Goal: Information Seeking & Learning: Learn about a topic

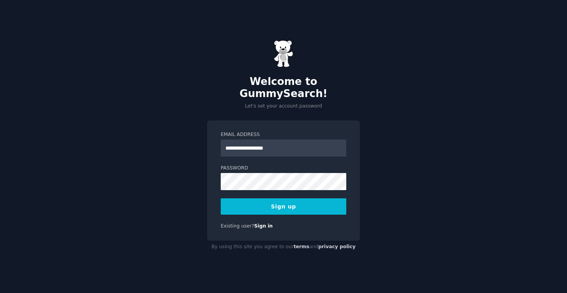
click at [232, 143] on input "**********" at bounding box center [284, 148] width 126 height 17
type input "**********"
click at [260, 198] on button "Sign up" at bounding box center [284, 206] width 126 height 16
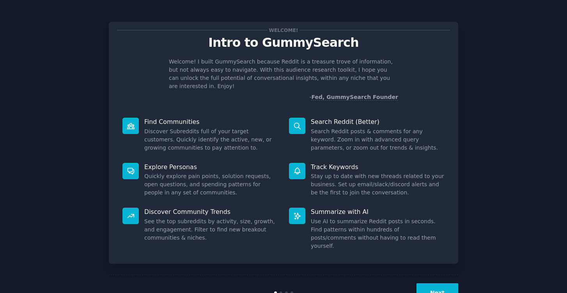
click at [438, 283] on button "Next" at bounding box center [437, 292] width 42 height 19
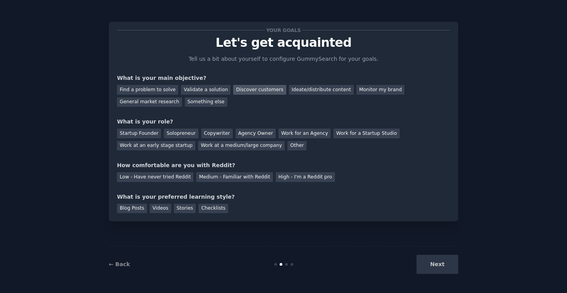
click at [261, 87] on div "Discover customers" at bounding box center [259, 90] width 53 height 10
click at [142, 102] on div "General market research" at bounding box center [149, 102] width 65 height 10
click at [250, 92] on div "Discover customers" at bounding box center [259, 90] width 53 height 10
click at [259, 147] on div "Work at a medium/large company" at bounding box center [241, 146] width 87 height 10
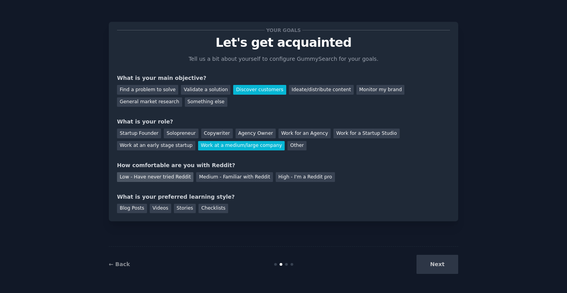
click at [170, 176] on div "Low - Have never tried Reddit" at bounding box center [155, 177] width 76 height 10
click at [128, 207] on div "Blog Posts" at bounding box center [132, 209] width 30 height 10
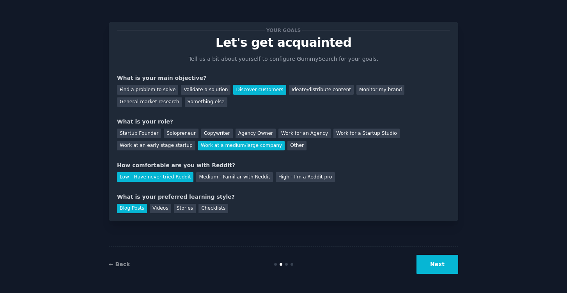
click at [435, 260] on button "Next" at bounding box center [437, 264] width 42 height 19
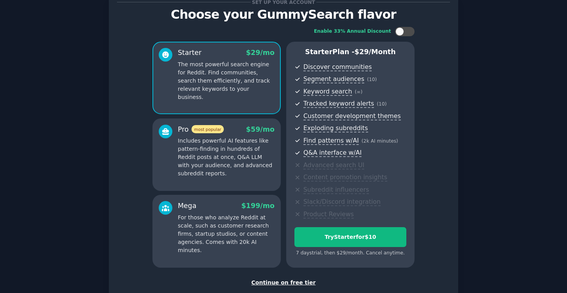
scroll to position [18, 0]
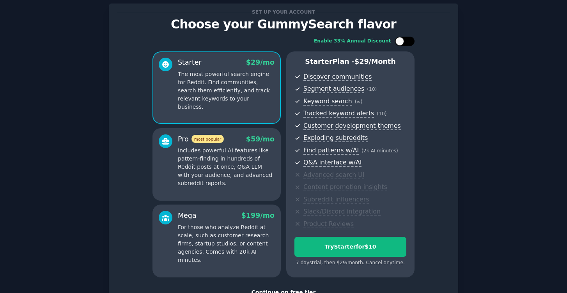
click at [408, 42] on div at bounding box center [409, 41] width 4 height 4
checkbox input "true"
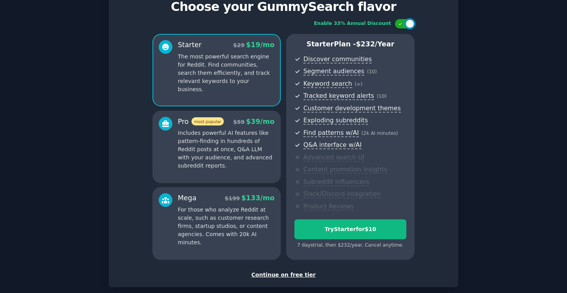
scroll to position [32, 0]
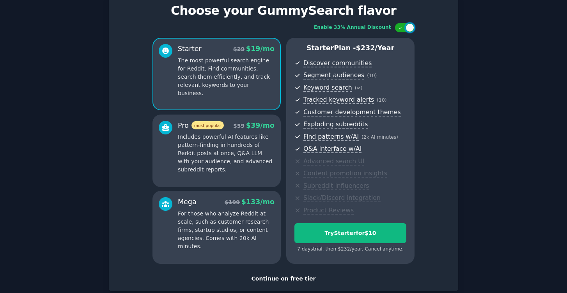
click at [243, 164] on p "Includes powerful AI features like pattern-finding in hundreds of Reddit posts …" at bounding box center [226, 153] width 97 height 41
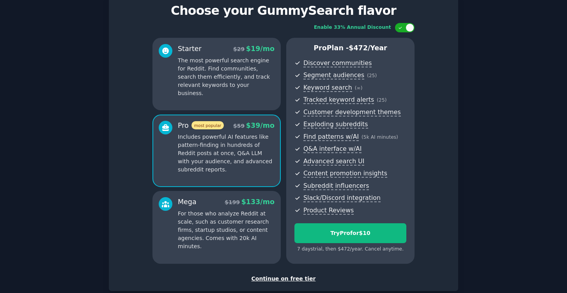
click at [235, 75] on p "The most powerful search engine for Reddit. Find communities, search them effic…" at bounding box center [226, 77] width 97 height 41
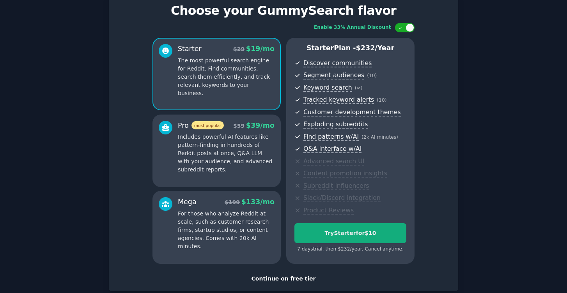
click at [363, 226] on button "Try Starter for $10" at bounding box center [350, 233] width 112 height 20
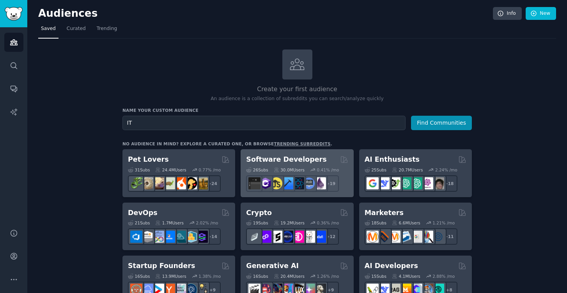
type input "I"
click at [329, 157] on div "Software Developers Curated by GummySearch" at bounding box center [297, 160] width 102 height 10
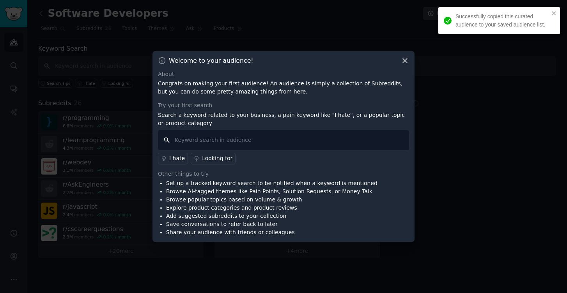
click at [289, 133] on input "text" at bounding box center [283, 140] width 251 height 20
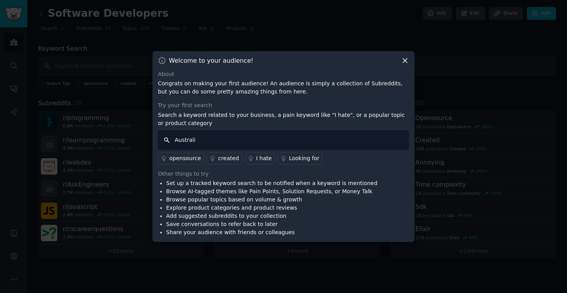
type input "Australia"
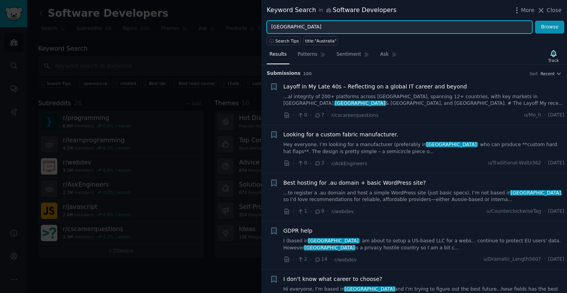
click at [314, 26] on input "Australia" at bounding box center [400, 27] width 266 height 13
click at [550, 27] on button "Browse" at bounding box center [549, 27] width 29 height 13
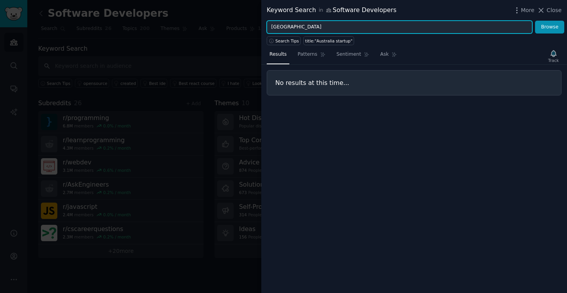
click at [550, 27] on button "Browse" at bounding box center [549, 27] width 29 height 13
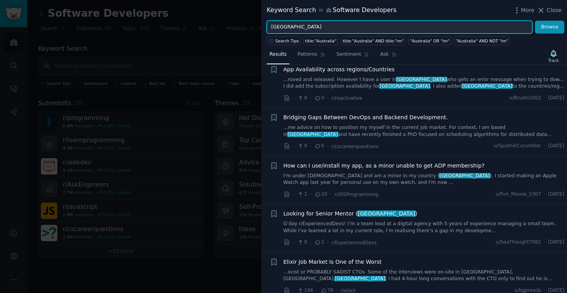
scroll to position [758, 0]
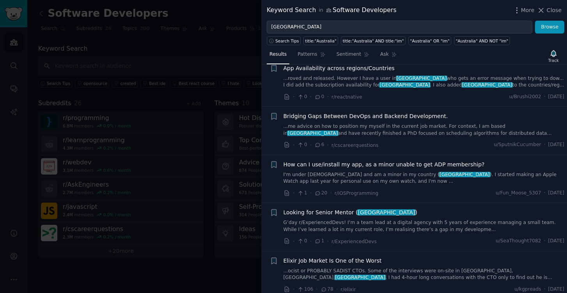
click at [442, 220] on link "G’day r/ExperiencedDevs! I’m a team lead at a digital agency with 5 years of ex…" at bounding box center [423, 227] width 281 height 14
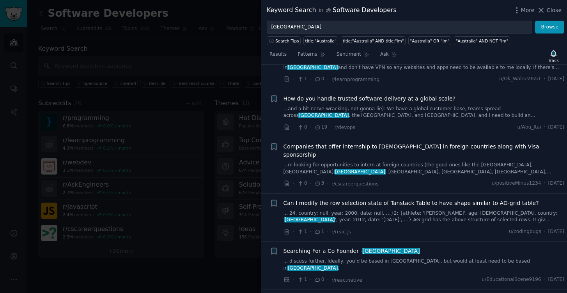
scroll to position [1405, 0]
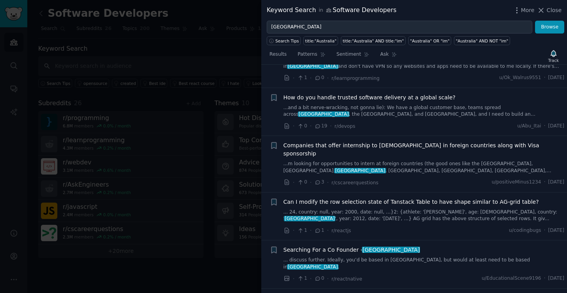
click at [322, 257] on link "... discuss further. Ideally, you’d be based in Melbourne, but would at least n…" at bounding box center [423, 264] width 281 height 14
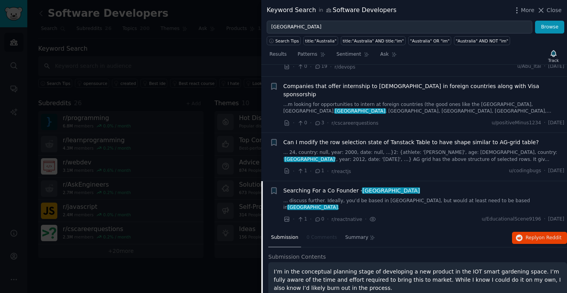
scroll to position [1234, 0]
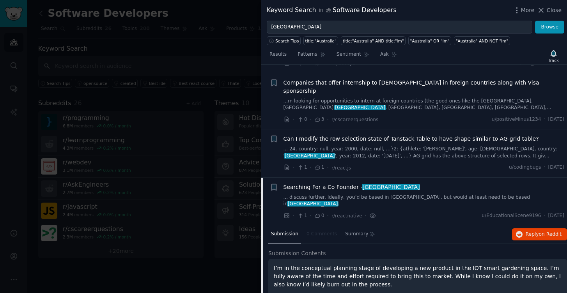
click at [322, 225] on nav "Submission 0 Comments Summary" at bounding box center [323, 234] width 110 height 19
click at [533, 231] on span "Reply on Reddit" at bounding box center [544, 234] width 36 height 7
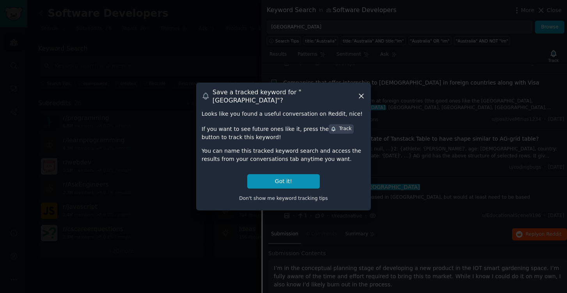
click at [361, 97] on icon at bounding box center [361, 96] width 8 height 8
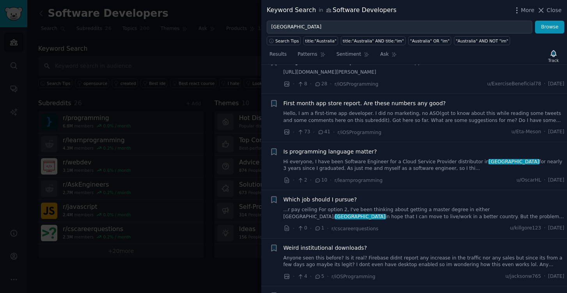
scroll to position [2565, 0]
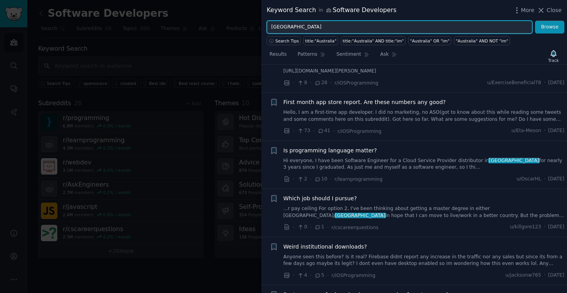
click at [312, 29] on input "Australia" at bounding box center [400, 27] width 266 height 13
click at [307, 28] on input "Australia" at bounding box center [400, 27] width 266 height 13
type input "Australia IT"
click at [550, 27] on button "Browse" at bounding box center [549, 27] width 29 height 13
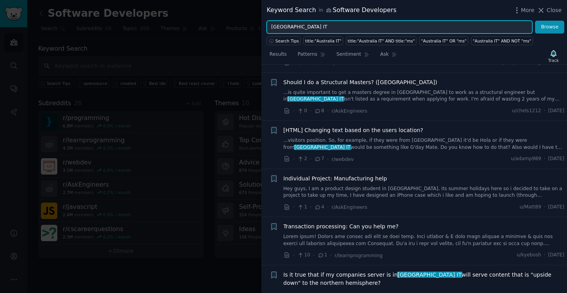
scroll to position [695, 0]
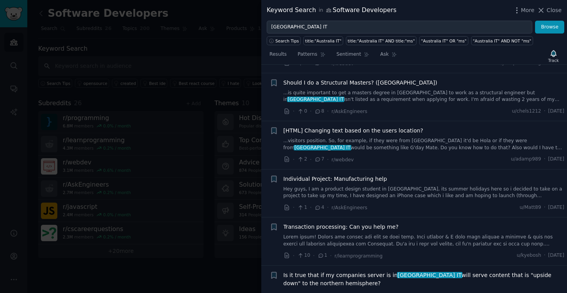
click at [227, 173] on div at bounding box center [283, 146] width 567 height 293
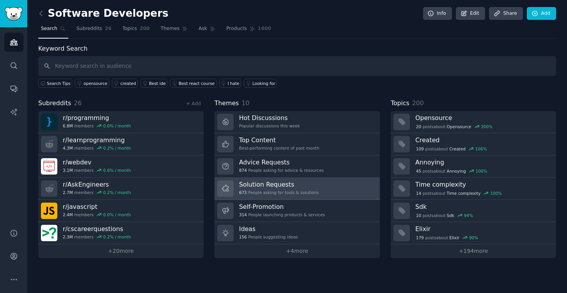
click at [319, 185] on link "Solution Requests 673 People asking for tools & solutions" at bounding box center [296, 189] width 165 height 22
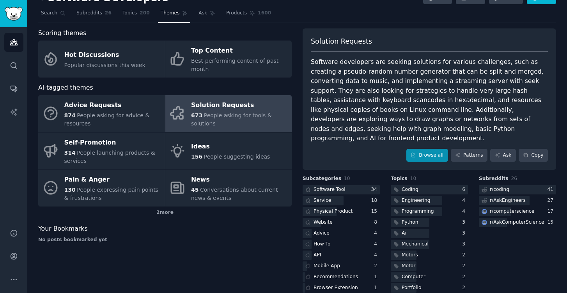
click at [420, 149] on link "Browse all" at bounding box center [427, 155] width 42 height 13
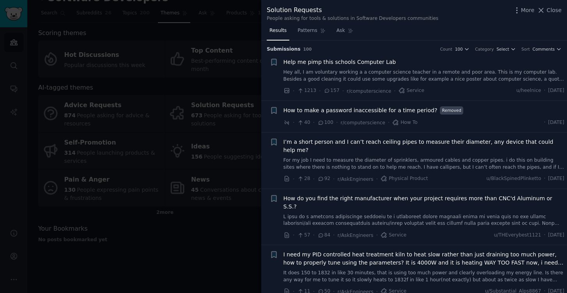
click at [202, 220] on div at bounding box center [283, 146] width 567 height 293
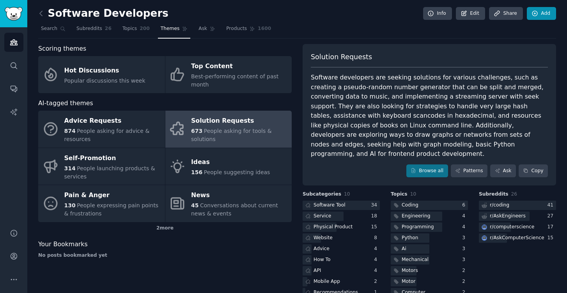
click at [549, 11] on link "Add" at bounding box center [541, 13] width 29 height 13
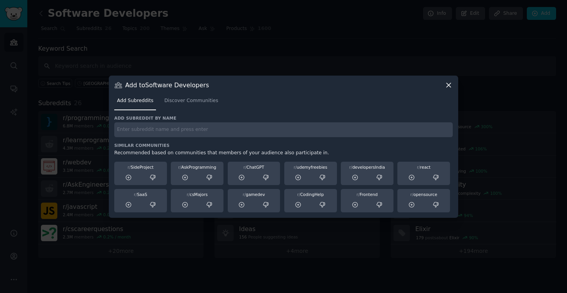
click at [329, 137] on input "text" at bounding box center [283, 129] width 338 height 15
type input "Offering IT solutions services for Australian companies / startups"
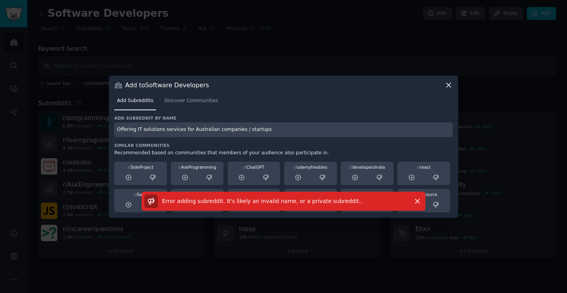
click at [323, 123] on input "Offering IT solutions services for Australian companies / startups" at bounding box center [283, 129] width 338 height 15
click at [418, 200] on icon "button" at bounding box center [417, 201] width 4 height 4
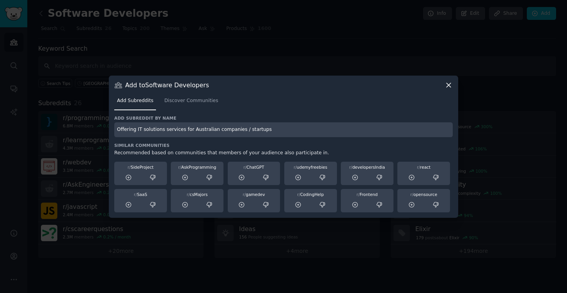
click at [301, 130] on input "Offering IT solutions services for Australian companies / startups" at bounding box center [283, 129] width 338 height 15
drag, startPoint x: 287, startPoint y: 131, endPoint x: 113, endPoint y: 130, distance: 173.9
click at [113, 130] on div "Add to Software Developers Add Subreddits Discover Communities Add subreddit by…" at bounding box center [283, 147] width 349 height 142
click at [444, 84] on div "Add to Software Developers" at bounding box center [283, 85] width 338 height 8
click at [448, 85] on icon at bounding box center [448, 85] width 4 height 4
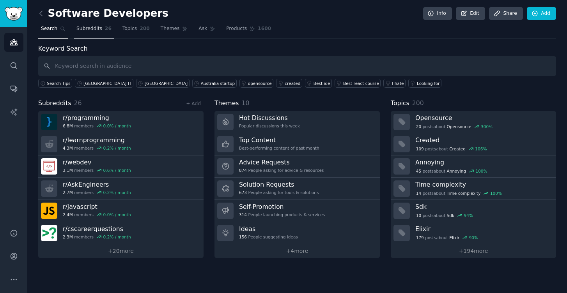
click at [80, 34] on link "Subreddits 26" at bounding box center [94, 31] width 41 height 16
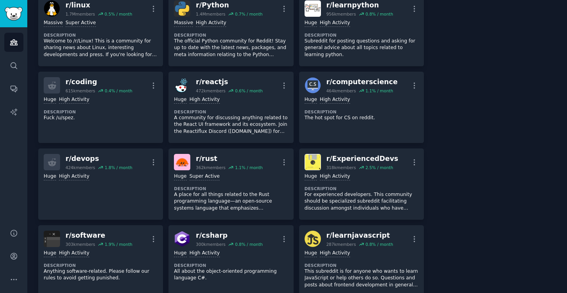
scroll to position [216, 0]
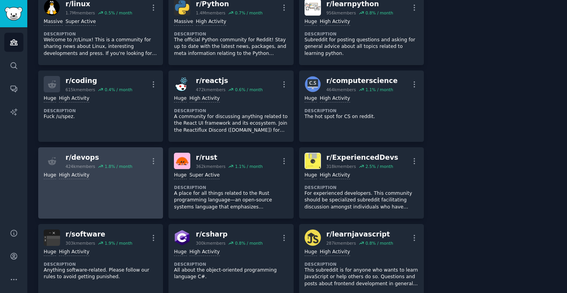
click at [120, 176] on link "r/ devops 424k members 1.8 % / month More Huge High Activity" at bounding box center [100, 182] width 125 height 71
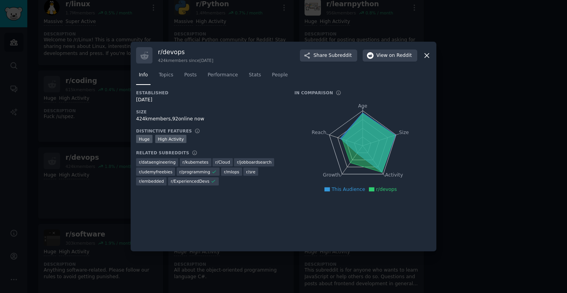
click at [427, 52] on icon at bounding box center [427, 55] width 8 height 8
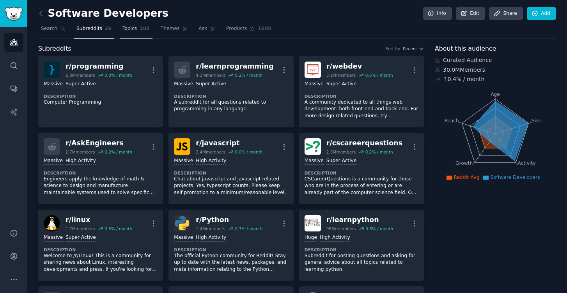
click at [144, 30] on span "200" at bounding box center [145, 28] width 10 height 7
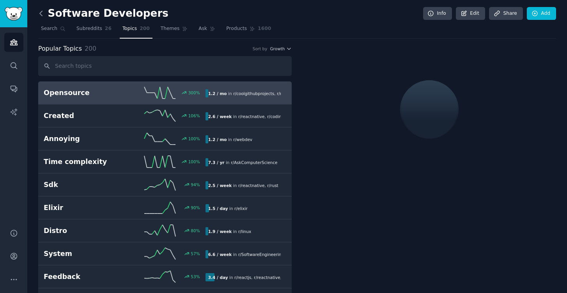
click at [43, 16] on icon at bounding box center [41, 13] width 8 height 8
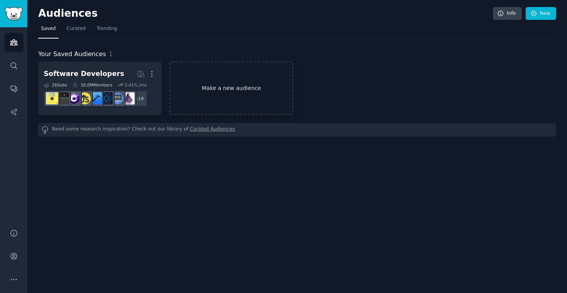
click at [193, 95] on link "Make a new audience" at bounding box center [231, 88] width 123 height 53
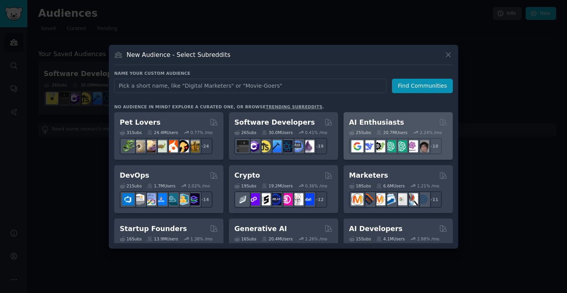
click at [404, 126] on div "AI Enthusiasts" at bounding box center [398, 123] width 98 height 10
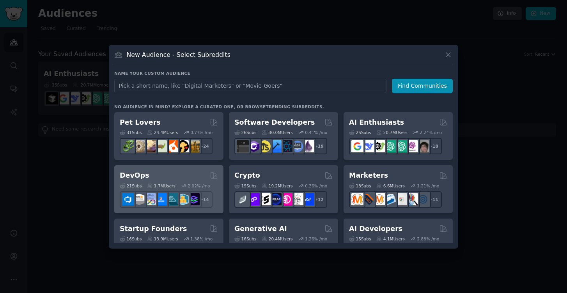
click at [182, 175] on div "DevOps" at bounding box center [169, 176] width 98 height 10
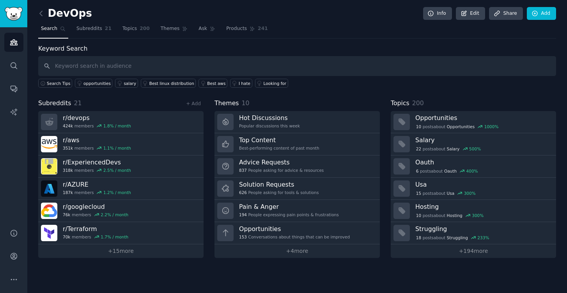
click at [47, 16] on link at bounding box center [43, 13] width 10 height 12
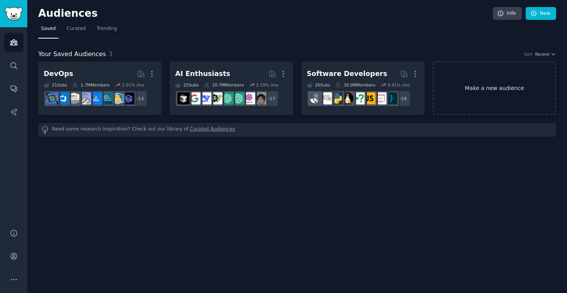
click at [468, 85] on link "Make a new audience" at bounding box center [494, 88] width 123 height 53
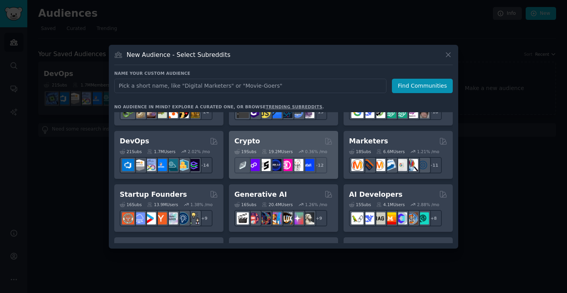
scroll to position [38, 0]
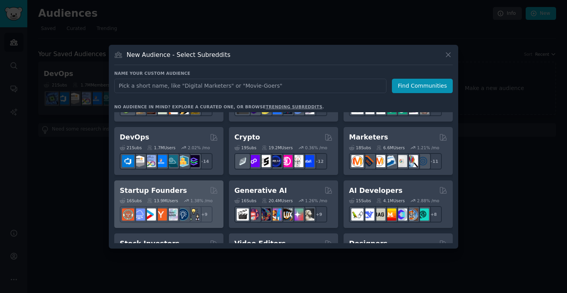
click at [188, 192] on div "Startup Founders Curated by GummySearch" at bounding box center [169, 191] width 98 height 10
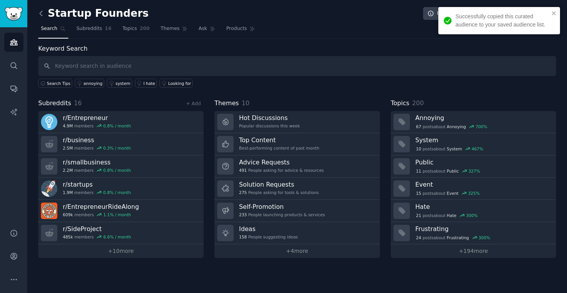
click at [42, 16] on icon at bounding box center [41, 13] width 2 height 5
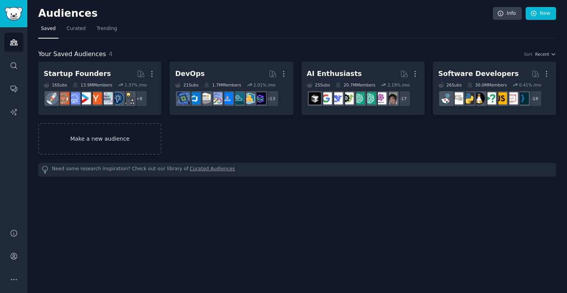
click at [139, 148] on link "Make a new audience" at bounding box center [99, 139] width 123 height 32
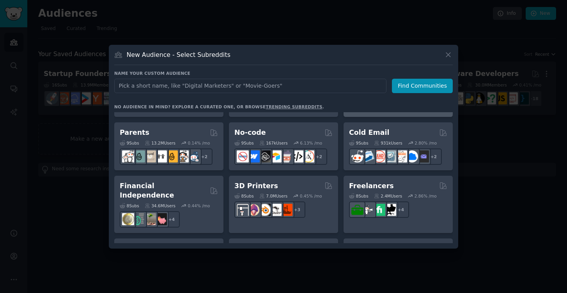
scroll to position [365, 0]
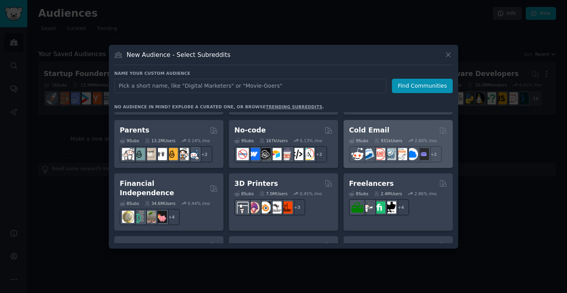
click at [409, 130] on div "Cold Email" at bounding box center [398, 131] width 98 height 10
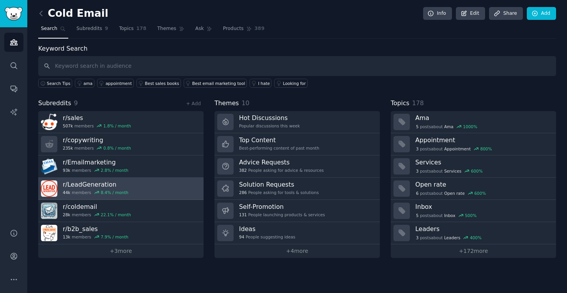
click at [156, 191] on link "r/ LeadGeneration 44k members 8.4 % / month" at bounding box center [120, 189] width 165 height 22
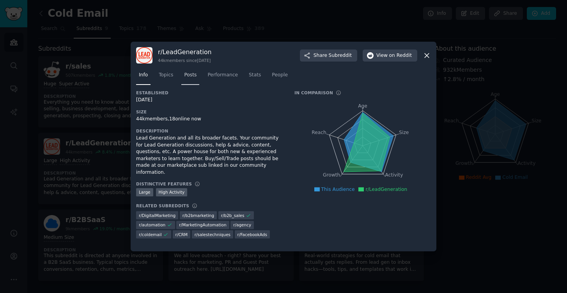
click at [190, 74] on span "Posts" at bounding box center [190, 75] width 12 height 7
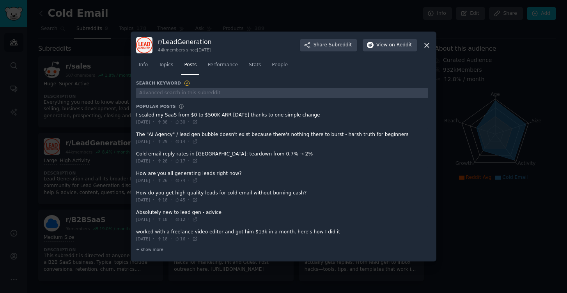
click at [282, 117] on span at bounding box center [282, 118] width 292 height 19
click at [229, 153] on span at bounding box center [282, 157] width 292 height 19
click at [167, 161] on span "28" at bounding box center [162, 160] width 11 height 5
click at [180, 161] on icon at bounding box center [177, 161] width 5 height 4
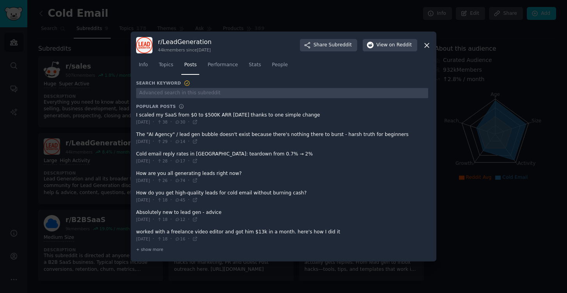
click at [175, 157] on span at bounding box center [282, 157] width 292 height 19
click at [172, 155] on span at bounding box center [282, 157] width 292 height 19
click at [170, 155] on span at bounding box center [282, 157] width 292 height 19
click at [153, 157] on span at bounding box center [282, 157] width 292 height 19
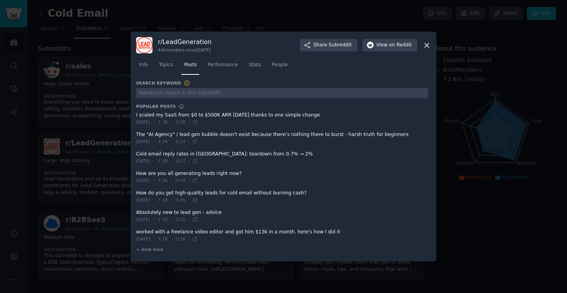
click at [150, 162] on span "Mon 01.09.2025" at bounding box center [143, 160] width 14 height 5
drag, startPoint x: 153, startPoint y: 162, endPoint x: 161, endPoint y: 162, distance: 7.4
click at [150, 162] on span "Mon 01.09.2025" at bounding box center [143, 160] width 14 height 5
click at [200, 168] on span at bounding box center [282, 177] width 292 height 19
click at [228, 174] on span at bounding box center [282, 177] width 292 height 19
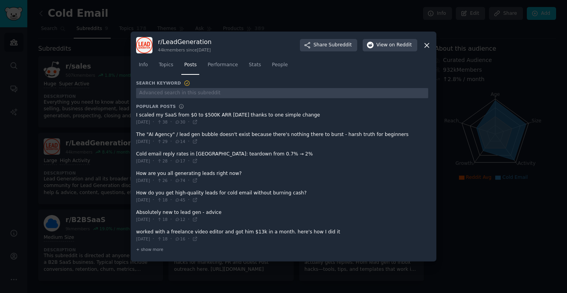
click at [228, 174] on span at bounding box center [282, 177] width 292 height 19
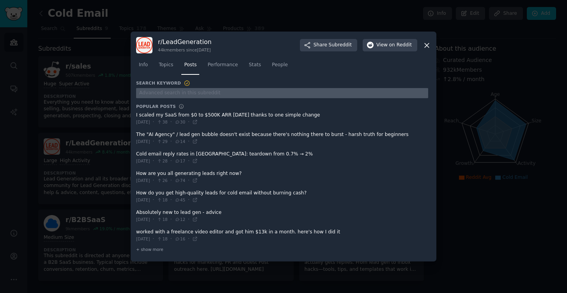
click at [211, 93] on input "text" at bounding box center [282, 93] width 292 height 11
type input "generating"
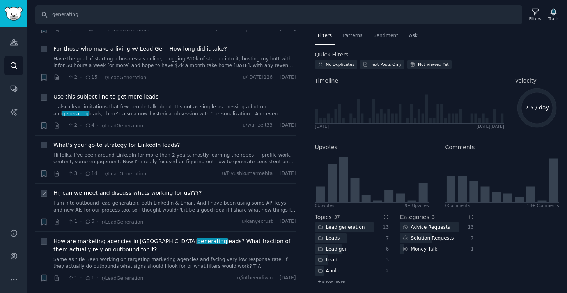
scroll to position [60, 0]
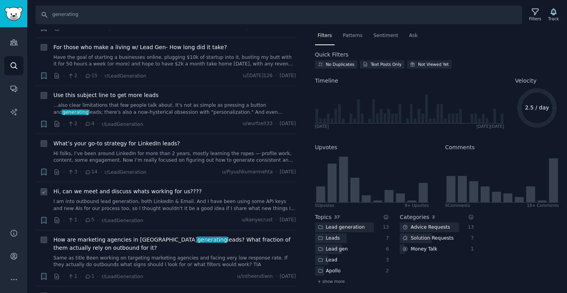
click at [237, 198] on link "I am into outbound lead generation, both LinkedIn & Email. And I have been usin…" at bounding box center [174, 205] width 243 height 14
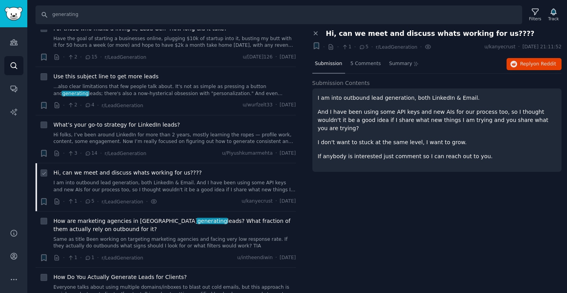
scroll to position [80, 0]
click at [365, 64] on span "5 Comments" at bounding box center [366, 63] width 30 height 7
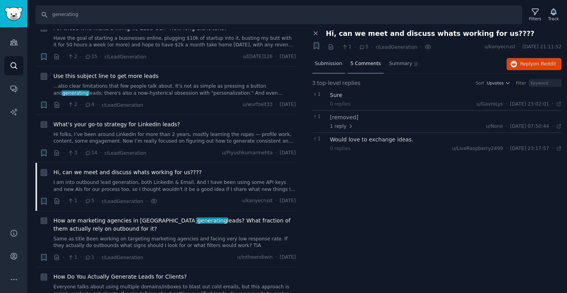
click at [334, 64] on span "Submission" at bounding box center [328, 63] width 27 height 7
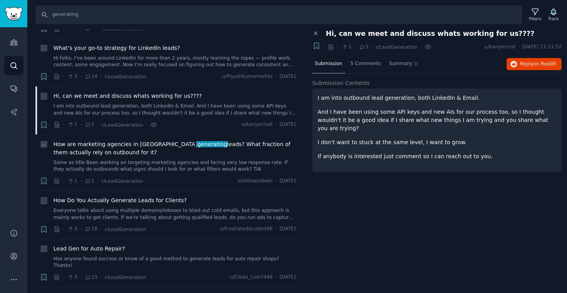
scroll to position [168, 0]
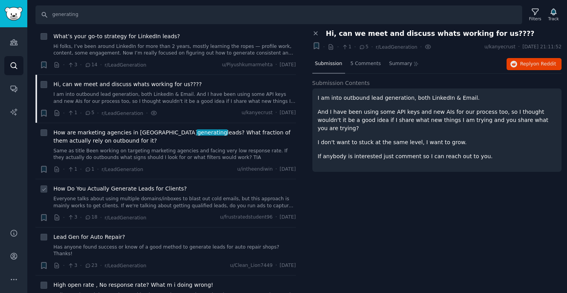
click at [194, 196] on link "Everyone talks about using multiple domains/inboxes to blast out cold emails, b…" at bounding box center [174, 203] width 243 height 14
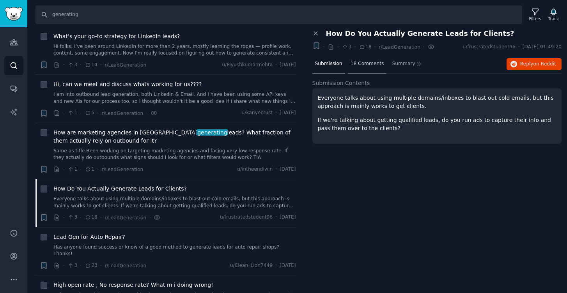
click at [368, 64] on span "18 Comments" at bounding box center [368, 63] width 34 height 7
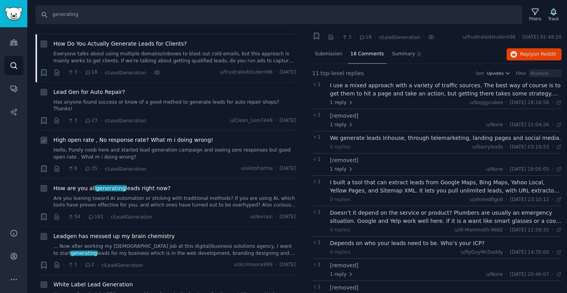
scroll to position [338, 0]
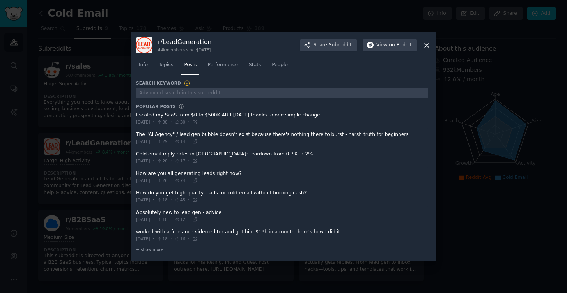
click at [429, 46] on icon at bounding box center [427, 45] width 8 height 8
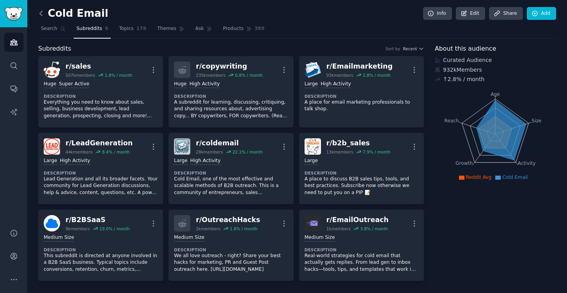
click at [44, 14] on icon at bounding box center [41, 13] width 8 height 8
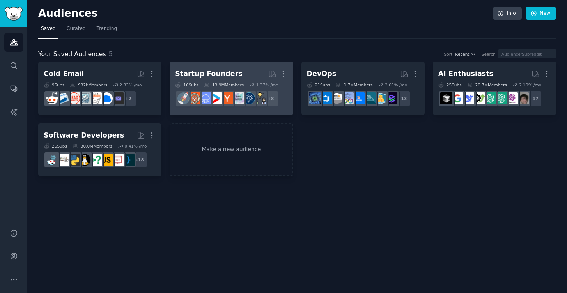
click at [229, 80] on h2 "Startup Founders More" at bounding box center [231, 74] width 112 height 14
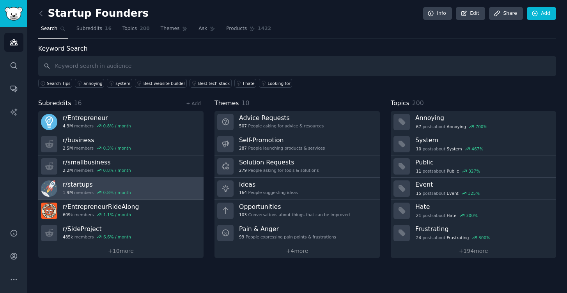
click at [165, 183] on link "r/ startups 1.9M members 0.8 % / month" at bounding box center [120, 189] width 165 height 22
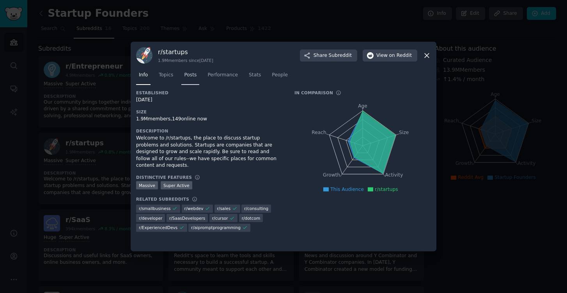
click at [191, 80] on link "Posts" at bounding box center [190, 77] width 18 height 16
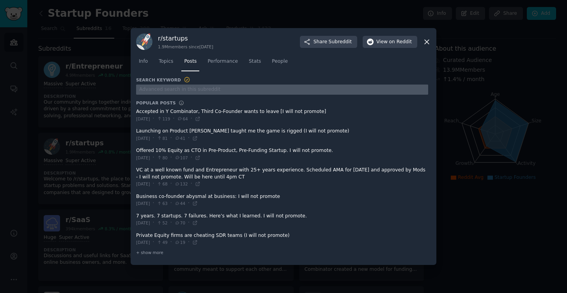
click at [194, 88] on input "text" at bounding box center [282, 90] width 292 height 11
type input "australia"
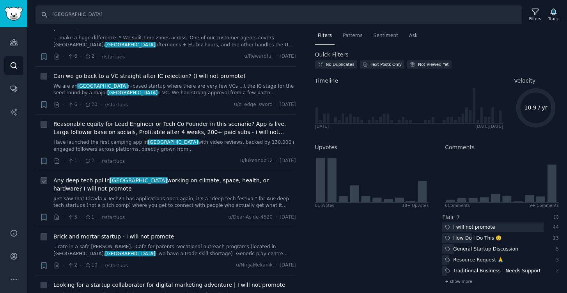
scroll to position [148, 0]
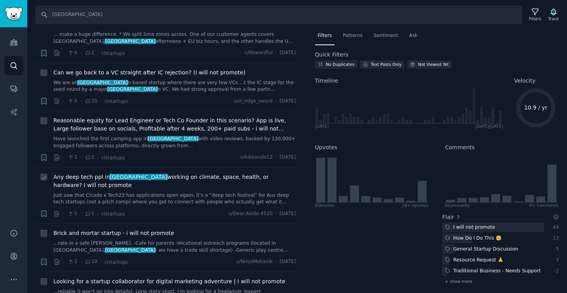
click at [182, 192] on link "Just saw that Cicada x Tech23 has applications open again, it’s a “deep tech fe…" at bounding box center [174, 199] width 243 height 14
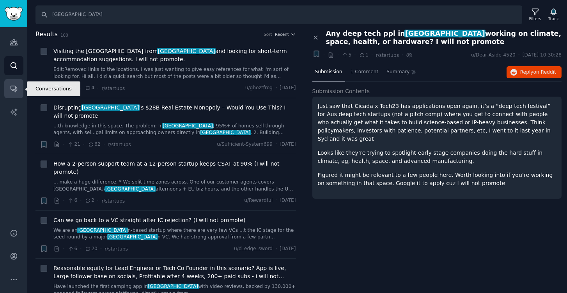
click at [19, 90] on link "Conversations" at bounding box center [13, 88] width 19 height 19
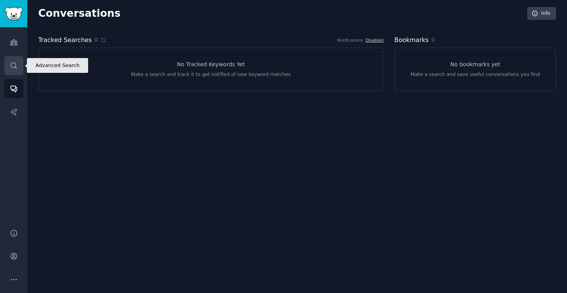
click at [10, 65] on icon "Sidebar" at bounding box center [14, 66] width 8 height 8
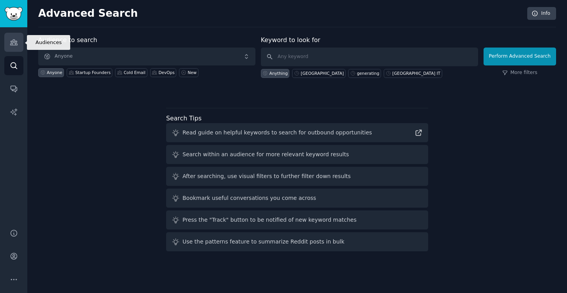
click at [17, 42] on icon "Sidebar" at bounding box center [14, 42] width 8 height 8
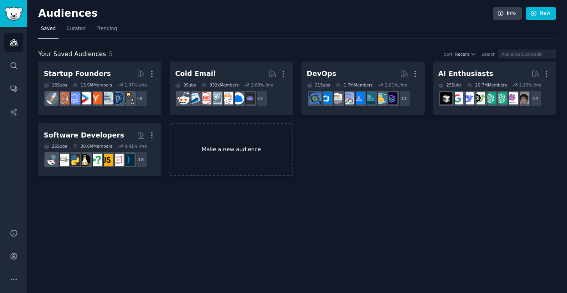
click at [207, 157] on link "Make a new audience" at bounding box center [231, 149] width 123 height 53
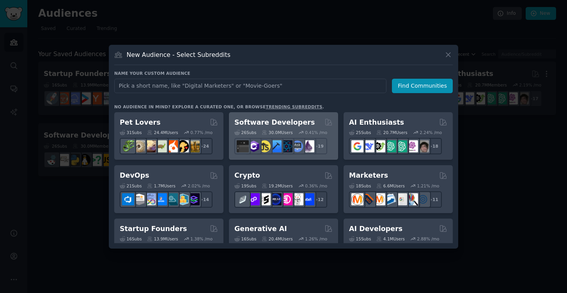
click at [269, 125] on h2 "Software Developers" at bounding box center [274, 123] width 80 height 10
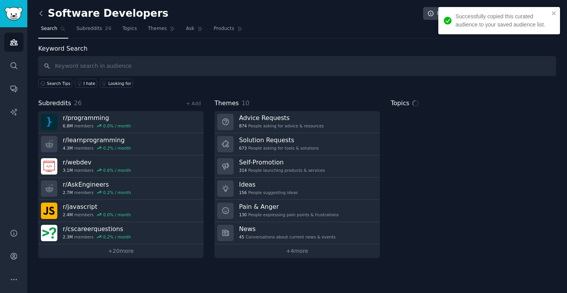
click at [45, 16] on icon at bounding box center [41, 13] width 8 height 8
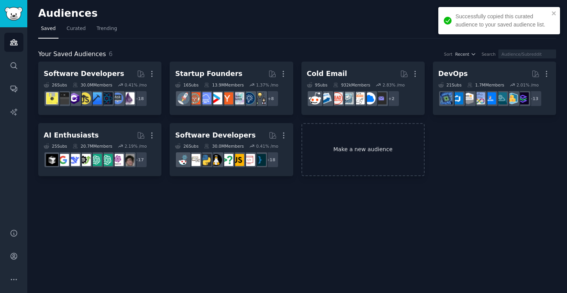
click at [374, 157] on link "Make a new audience" at bounding box center [362, 149] width 123 height 53
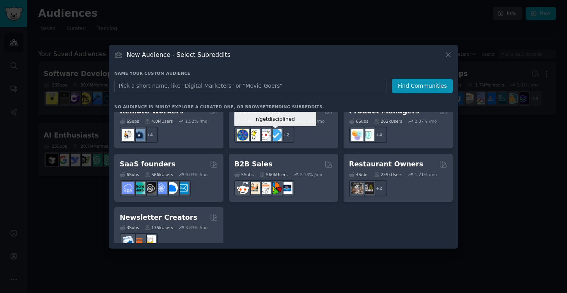
scroll to position [606, 0]
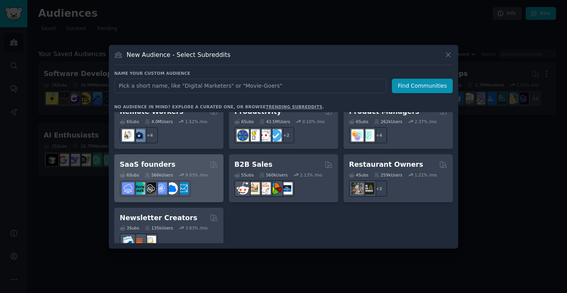
click at [177, 160] on div "SaaS founders" at bounding box center [169, 165] width 98 height 10
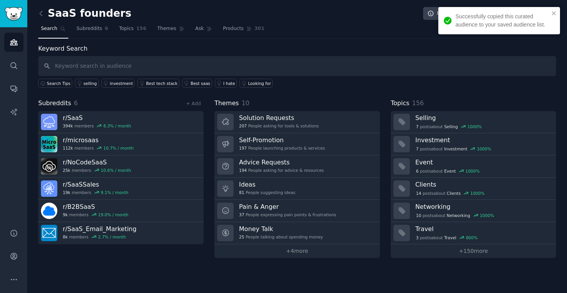
click at [37, 14] on div "SaaS founders Info Edit Share Add Search Subreddits 6 Topics 156 Themes Ask Pro…" at bounding box center [297, 146] width 540 height 293
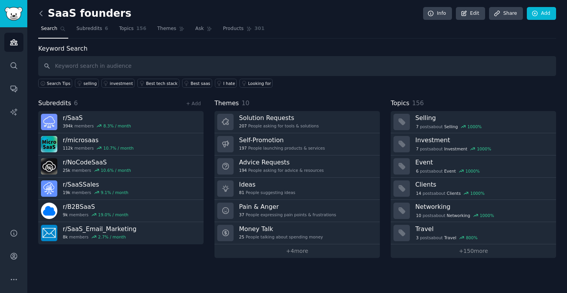
click at [42, 14] on icon at bounding box center [41, 13] width 8 height 8
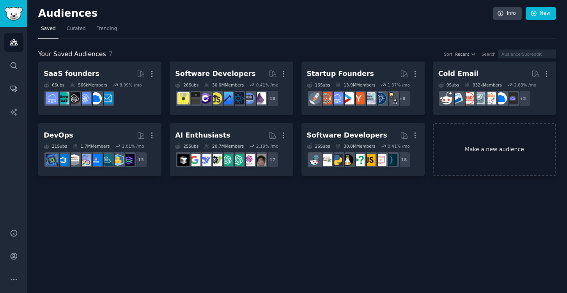
click at [470, 150] on link "Make a new audience" at bounding box center [494, 149] width 123 height 53
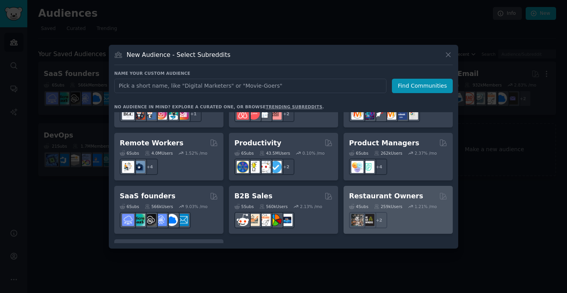
scroll to position [577, 0]
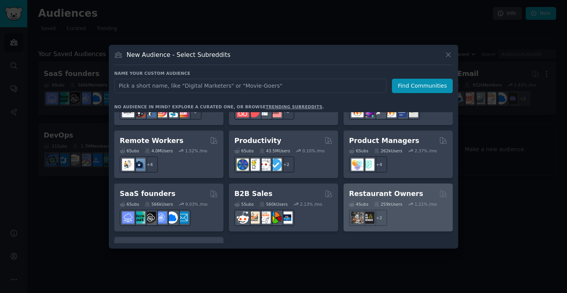
click at [402, 199] on div "4 Sub s 259k Users 1.21 % /mo r/restaurateur, r/restaurant + 2" at bounding box center [398, 212] width 98 height 27
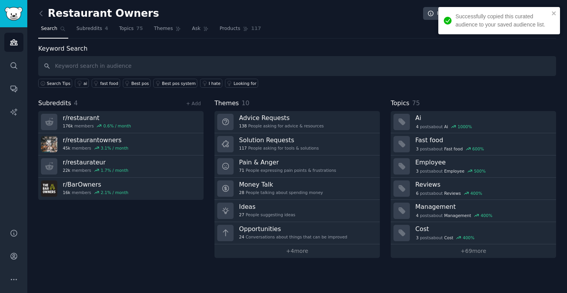
click at [41, 18] on link at bounding box center [43, 13] width 10 height 12
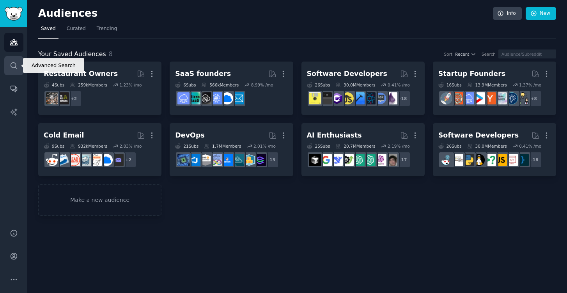
click at [14, 63] on icon "Sidebar" at bounding box center [14, 66] width 8 height 8
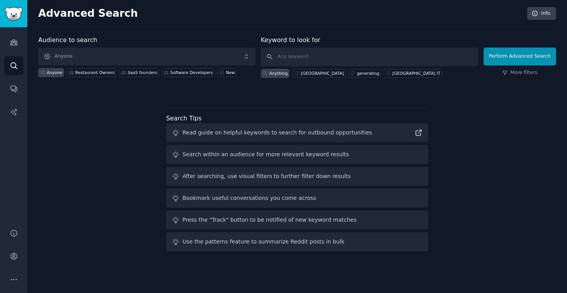
click at [90, 54] on span "Anyone" at bounding box center [146, 57] width 217 height 18
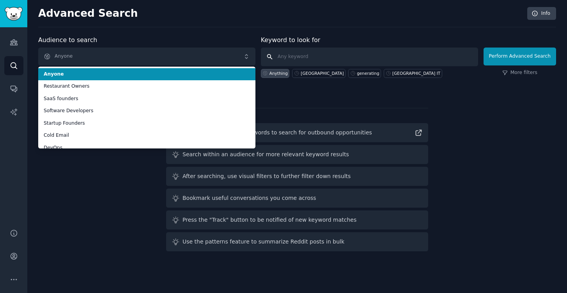
click at [299, 54] on input "text" at bounding box center [369, 57] width 217 height 19
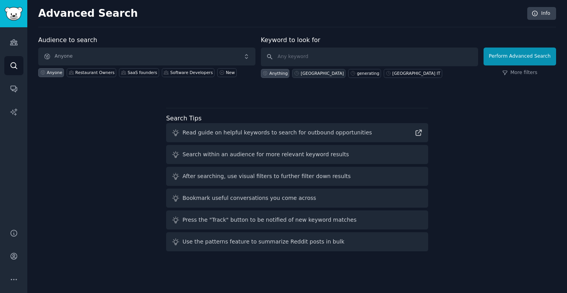
click at [308, 74] on div "australia" at bounding box center [322, 73] width 43 height 5
click at [324, 58] on input "australia" at bounding box center [369, 57] width 217 height 19
type input "australia support"
click at [516, 56] on button "Perform Advanced Search" at bounding box center [520, 57] width 73 height 18
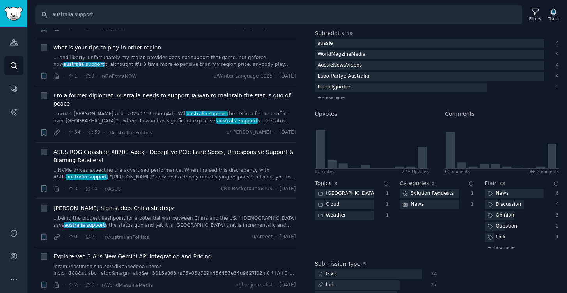
scroll to position [115, 0]
click at [426, 190] on div "Solution Requests" at bounding box center [428, 194] width 57 height 10
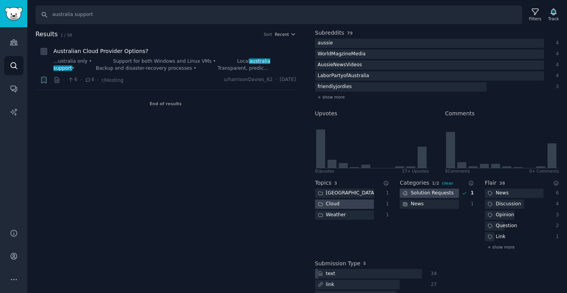
scroll to position [0, 0]
click at [178, 62] on link "...ustralia only • Support for both Windows and Linux VMs • Local australia sup…" at bounding box center [174, 65] width 243 height 14
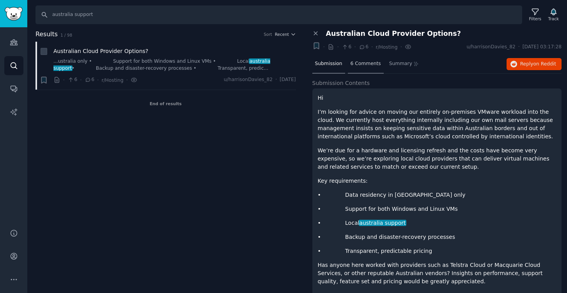
click at [367, 64] on span "6 Comments" at bounding box center [366, 63] width 30 height 7
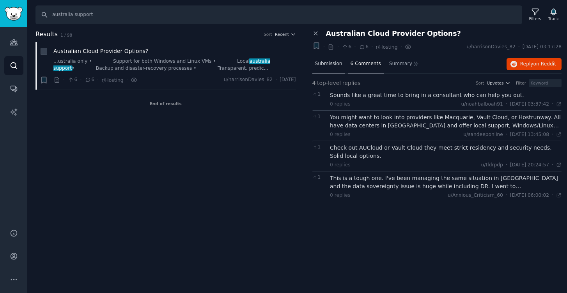
click at [334, 62] on span "Submission" at bounding box center [328, 63] width 27 height 7
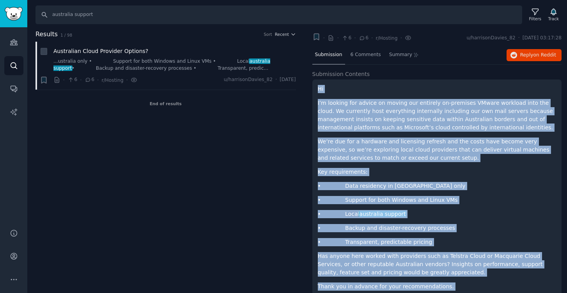
scroll to position [60, 0]
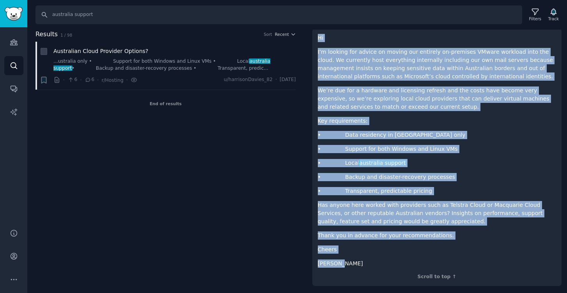
drag, startPoint x: 318, startPoint y: 88, endPoint x: 438, endPoint y: 267, distance: 215.8
click at [438, 267] on div "Hi I’m looking for advice on moving our entirely on-premises VMware workload in…" at bounding box center [437, 151] width 239 height 234
copy div "Hi I’m looking for advice on moving our entirely on-premises VMware workload in…"
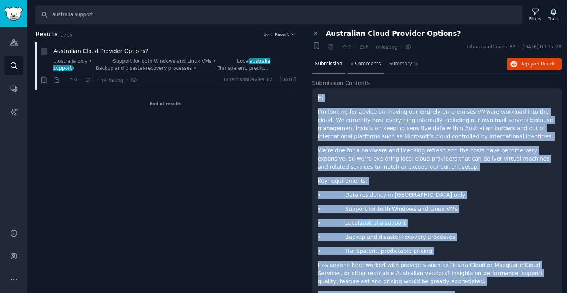
scroll to position [0, 0]
click at [367, 63] on span "6 Comments" at bounding box center [366, 63] width 30 height 7
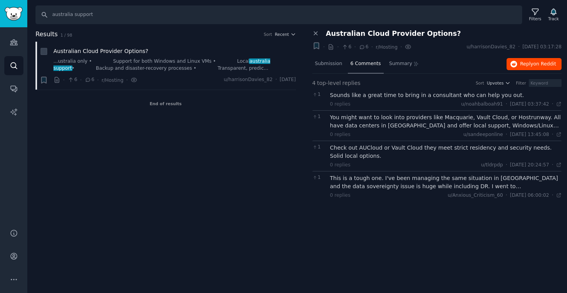
click at [521, 61] on span "Reply on Reddit" at bounding box center [538, 64] width 36 height 7
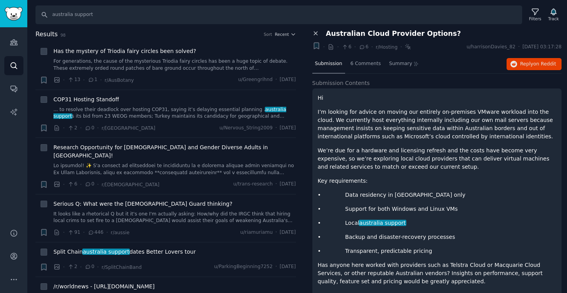
click at [316, 34] on icon at bounding box center [316, 34] width 4 height 4
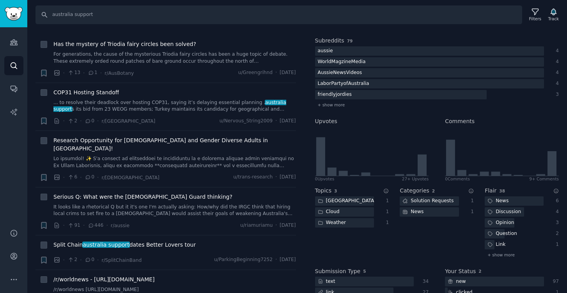
scroll to position [111, 0]
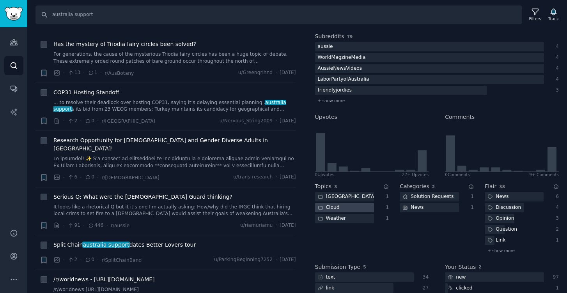
click at [360, 208] on div at bounding box center [344, 208] width 59 height 10
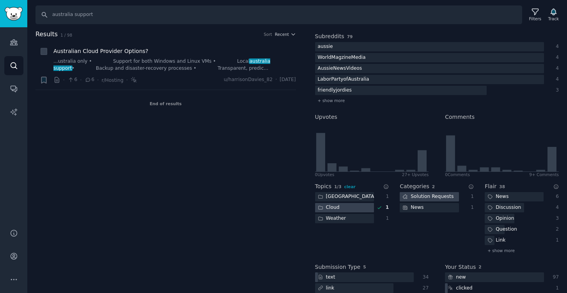
scroll to position [0, 0]
click at [147, 62] on link "...ustralia only • Support for both Windows and Linux VMs • Local australia sup…" at bounding box center [174, 65] width 243 height 14
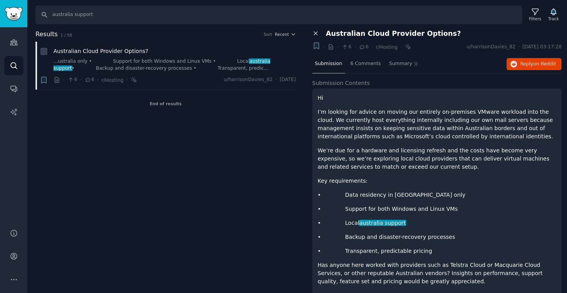
click at [317, 34] on icon at bounding box center [315, 33] width 7 height 7
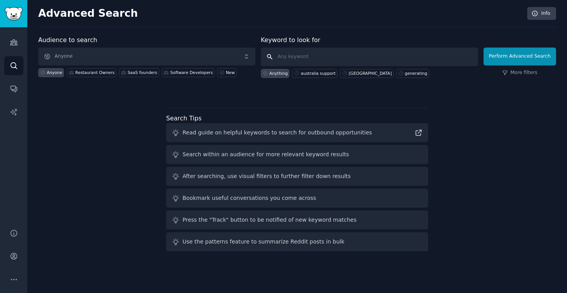
click at [305, 55] on input "text" at bounding box center [369, 57] width 217 height 19
type input "p"
type input "support IT [GEOGRAPHIC_DATA]"
click at [498, 51] on button "Perform Advanced Search" at bounding box center [520, 57] width 73 height 18
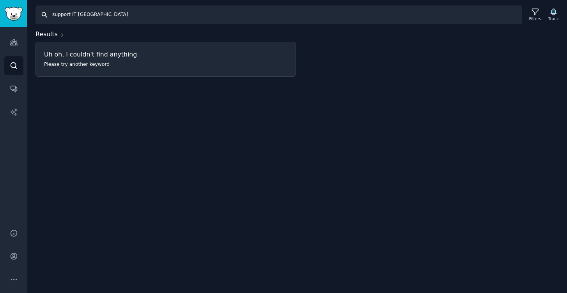
click at [92, 15] on input "support IT [GEOGRAPHIC_DATA]" at bounding box center [278, 14] width 487 height 19
drag, startPoint x: 71, startPoint y: 16, endPoint x: 42, endPoint y: 13, distance: 29.8
click at [42, 13] on input "support IT australia" at bounding box center [278, 14] width 487 height 19
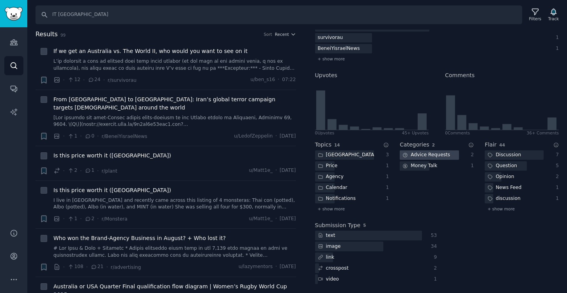
click at [437, 153] on div "Advice Requests" at bounding box center [426, 156] width 53 height 10
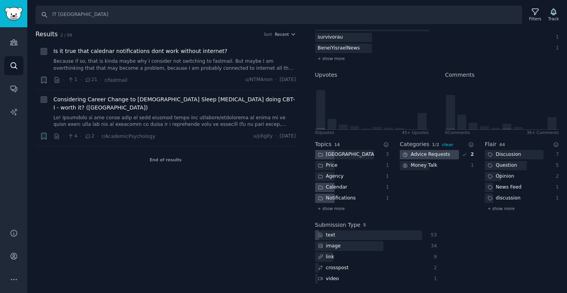
scroll to position [153, 0]
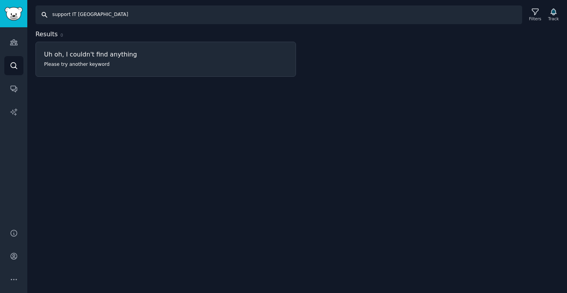
click at [129, 14] on input "support IT australia" at bounding box center [278, 14] width 487 height 19
drag, startPoint x: 129, startPoint y: 14, endPoint x: 32, endPoint y: 12, distance: 97.1
click at [32, 13] on div "Search support IT australia Filters Track" at bounding box center [297, 12] width 540 height 24
click at [85, 14] on input "cloud migration australia" at bounding box center [278, 14] width 487 height 19
drag, startPoint x: 89, startPoint y: 14, endPoint x: 69, endPoint y: 13, distance: 19.9
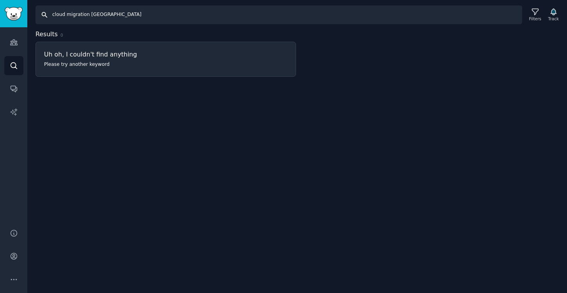
click at [67, 14] on input "cloud migration australia" at bounding box center [278, 14] width 487 height 19
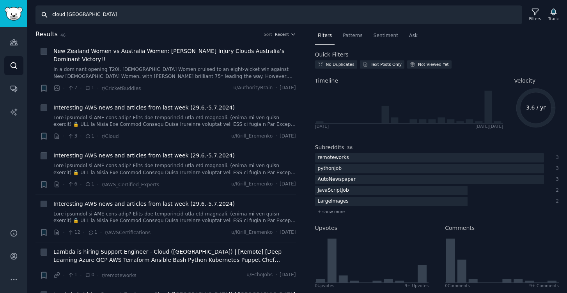
click at [104, 18] on input "cloud australia" at bounding box center [278, 14] width 487 height 19
drag, startPoint x: 65, startPoint y: 13, endPoint x: 48, endPoint y: 14, distance: 17.2
click at [48, 14] on input "cloud australia" at bounding box center [278, 14] width 487 height 19
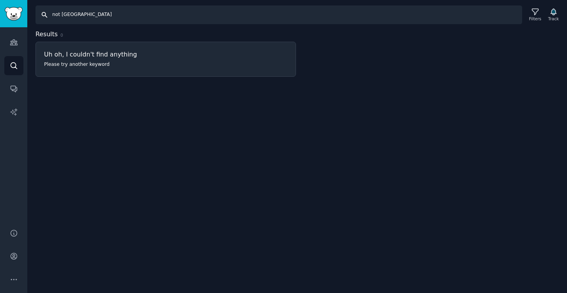
click at [95, 18] on input "not australia" at bounding box center [278, 14] width 487 height 19
drag, startPoint x: 62, startPoint y: 14, endPoint x: 43, endPoint y: 14, distance: 18.3
click at [43, 14] on input "not australia" at bounding box center [278, 14] width 487 height 19
type input "devops australia"
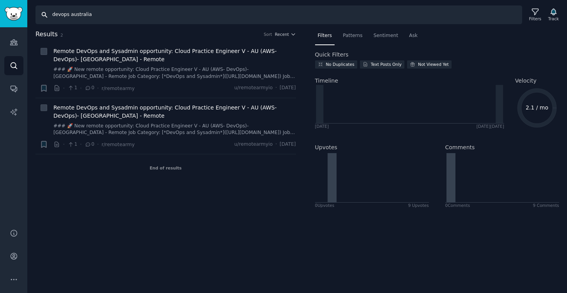
drag, startPoint x: 96, startPoint y: 15, endPoint x: 44, endPoint y: 16, distance: 51.5
click at [44, 16] on input "devops australia" at bounding box center [278, 14] width 487 height 19
click at [14, 40] on icon "Sidebar" at bounding box center [14, 42] width 8 height 8
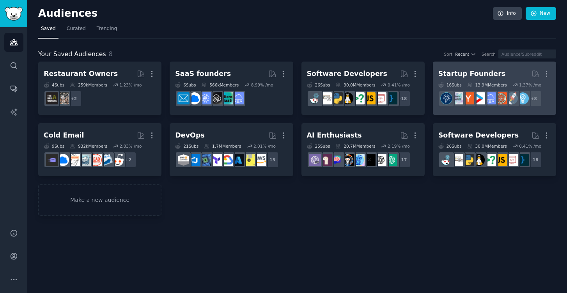
click at [462, 77] on div "Startup Founders" at bounding box center [471, 74] width 67 height 10
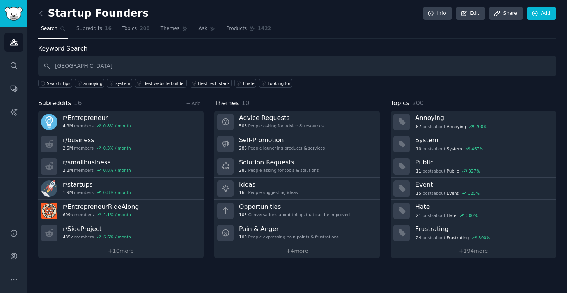
type input "australia"
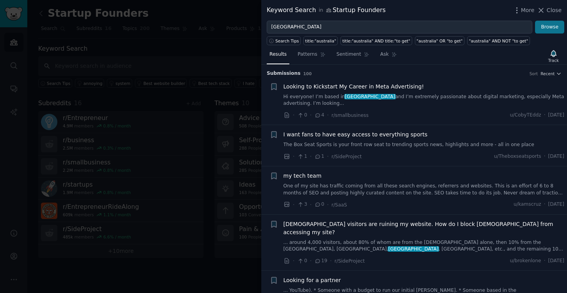
click at [560, 32] on button "Browse" at bounding box center [549, 27] width 29 height 13
click at [311, 54] on span "Patterns" at bounding box center [307, 54] width 19 height 7
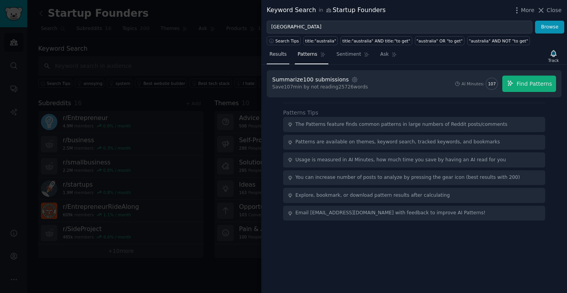
click at [281, 54] on span "Results" at bounding box center [277, 54] width 17 height 7
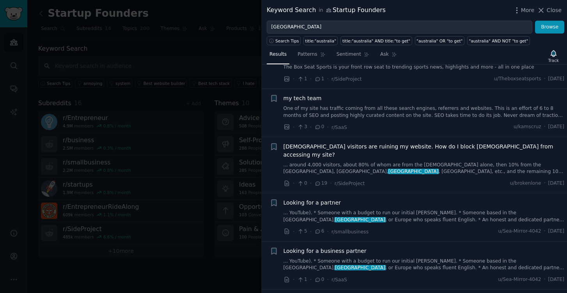
scroll to position [80, 0]
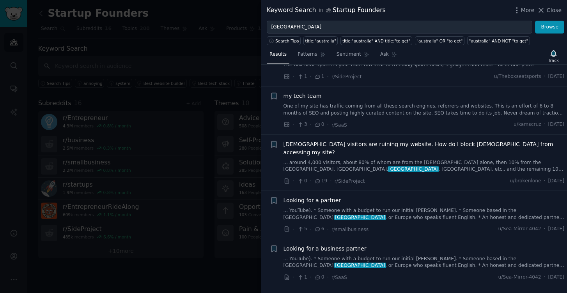
click at [494, 109] on link "One of my site has traffic coming from all these search engines, referrers and …" at bounding box center [423, 110] width 281 height 14
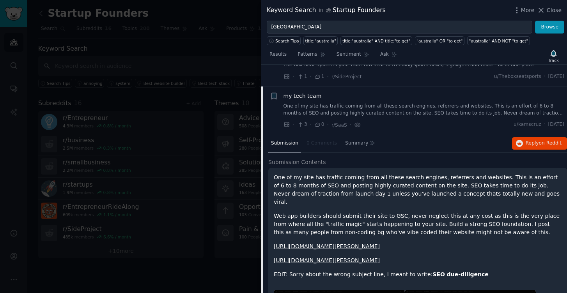
scroll to position [101, 0]
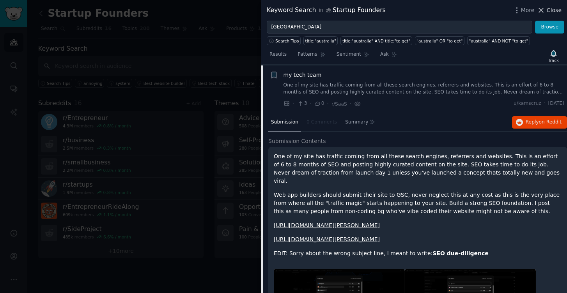
click at [541, 9] on icon at bounding box center [541, 10] width 8 height 8
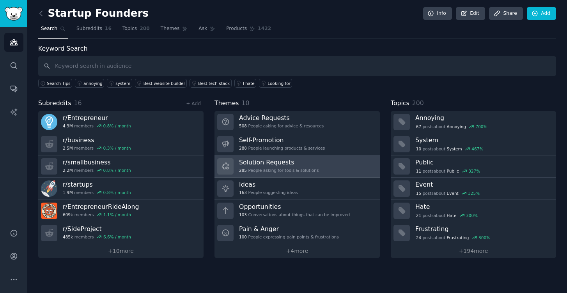
click at [338, 168] on link "Solution Requests 285 People asking for tools & solutions" at bounding box center [296, 167] width 165 height 22
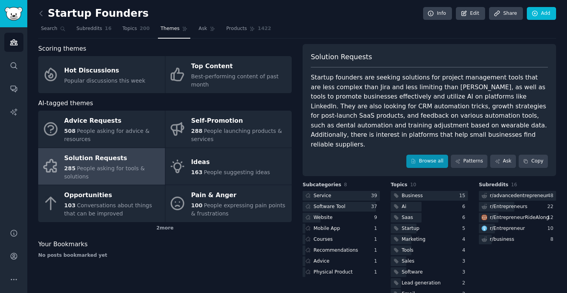
click at [424, 155] on link "Browse all" at bounding box center [427, 161] width 42 height 13
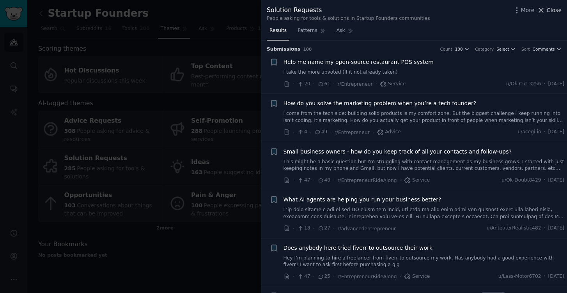
click at [545, 9] on icon at bounding box center [541, 10] width 8 height 8
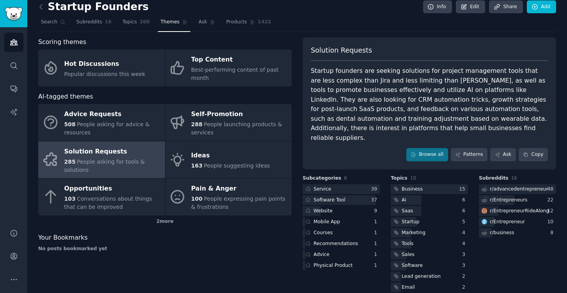
scroll to position [6, 0]
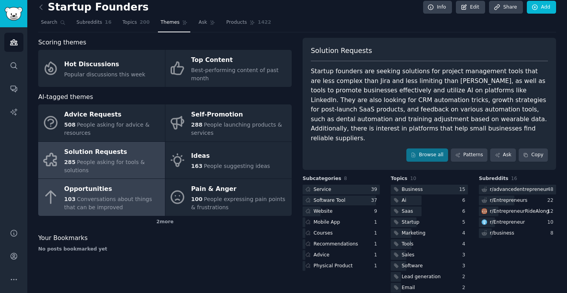
click at [140, 187] on div "Opportunities" at bounding box center [112, 189] width 97 height 12
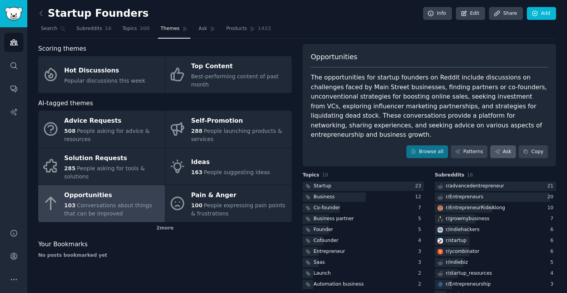
click at [509, 145] on link "Ask" at bounding box center [503, 151] width 26 height 13
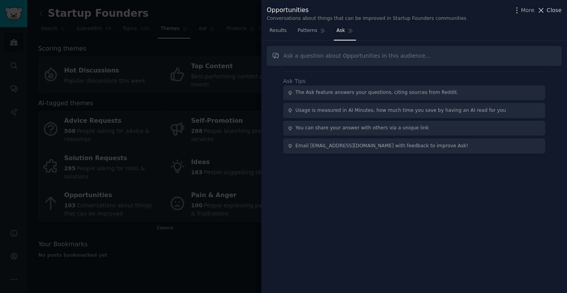
click at [540, 7] on icon at bounding box center [541, 10] width 8 height 8
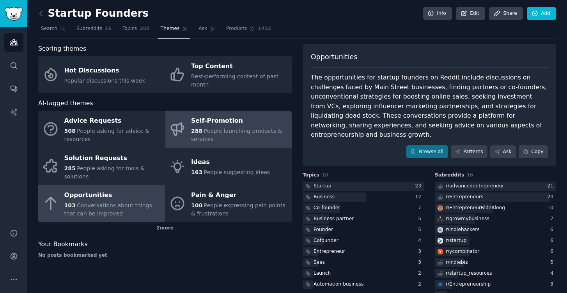
click at [212, 124] on div "Self-Promotion" at bounding box center [239, 121] width 97 height 12
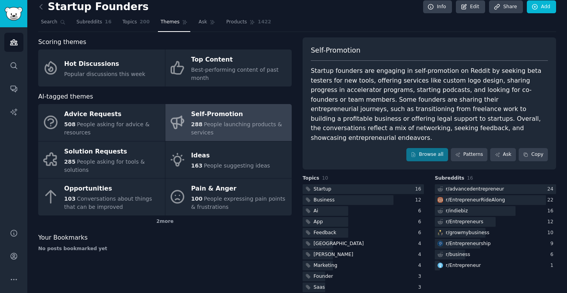
scroll to position [6, 0]
click at [432, 149] on link "Browse all" at bounding box center [427, 155] width 42 height 13
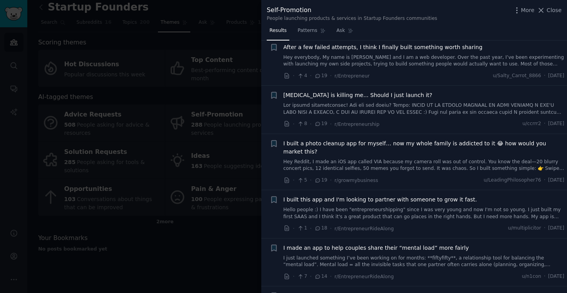
scroll to position [161, 0]
click at [419, 206] on link "Hello people :) I have been "entrepreneurshipping" since I was very young and n…" at bounding box center [423, 213] width 281 height 14
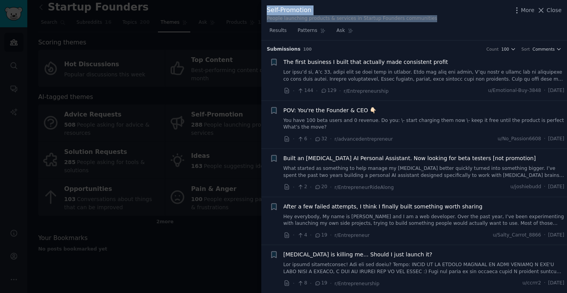
drag, startPoint x: 266, startPoint y: 9, endPoint x: 443, endPoint y: 17, distance: 177.2
click at [443, 17] on div "Self-Promotion People launching products & services in Startup Founders communi…" at bounding box center [414, 12] width 306 height 25
copy div "Self-Promotion People launching products & services in Startup Founders communi…"
click at [373, 171] on link "What started as something to help manage my ADHD better quickly turned into som…" at bounding box center [423, 172] width 281 height 14
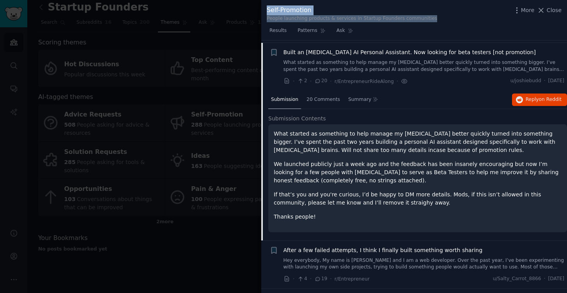
scroll to position [108, 0]
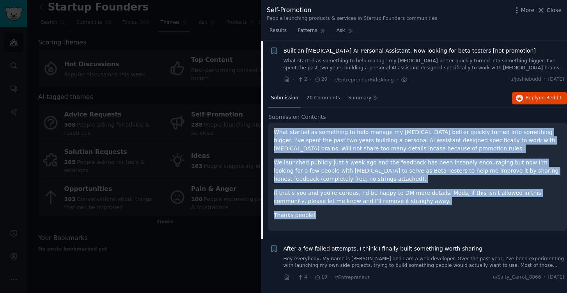
drag, startPoint x: 275, startPoint y: 128, endPoint x: 322, endPoint y: 218, distance: 102.0
click at [322, 218] on div "What started as something to help manage my ADHD better quickly turned into som…" at bounding box center [417, 177] width 299 height 108
copy div "What started as something to help manage my ADHD better quickly turned into som…"
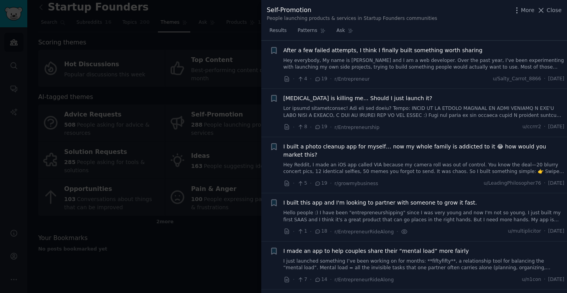
click at [384, 162] on link "Hey Reddit, I made an iOS app called VIA because my camera roll was out of cont…" at bounding box center [423, 169] width 281 height 14
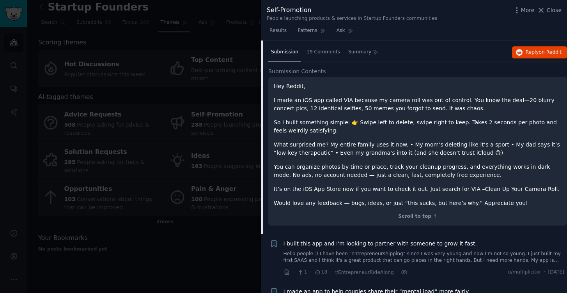
scroll to position [251, 0]
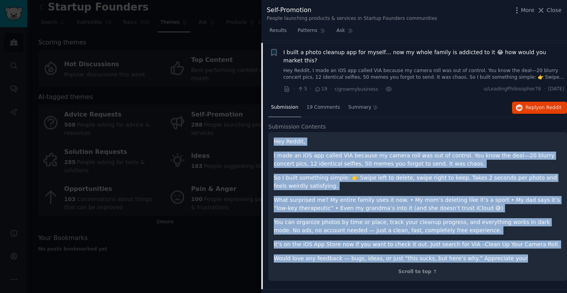
drag, startPoint x: 273, startPoint y: 129, endPoint x: 511, endPoint y: 248, distance: 266.6
click at [511, 248] on div "Hey Reddit, I made an iOS app called VIA because my camera roll was out of cont…" at bounding box center [417, 206] width 299 height 149
copy div "Hey Reddit, I made an iOS app called VIA because my camera roll was out of cont…"
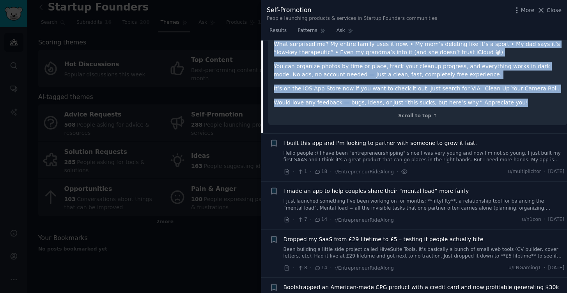
scroll to position [429, 0]
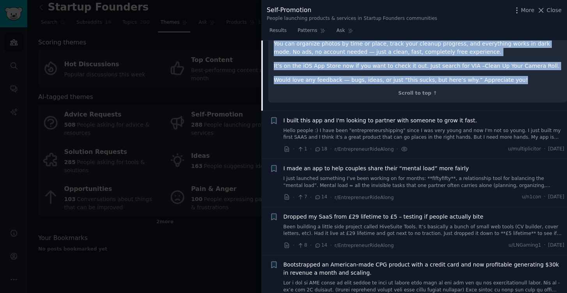
click at [455, 175] on link "I just launched something I’ve been working on for months: **fiftyfifty**, a re…" at bounding box center [423, 182] width 281 height 14
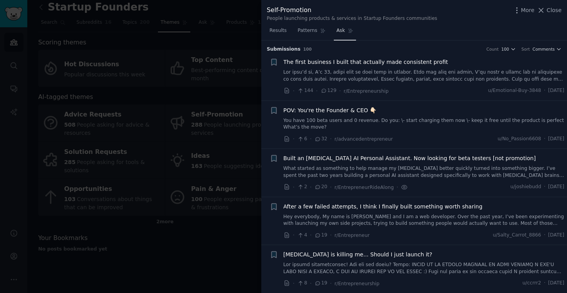
click at [344, 30] on span "Ask" at bounding box center [341, 30] width 9 height 7
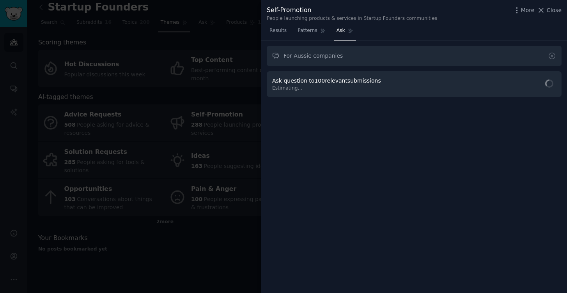
click at [296, 86] on span "Estimating..." at bounding box center [328, 88] width 112 height 7
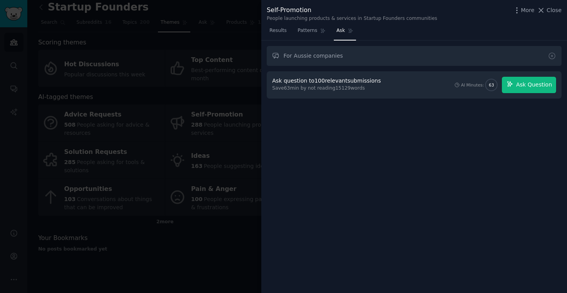
click at [544, 87] on span "Ask Question" at bounding box center [534, 85] width 36 height 8
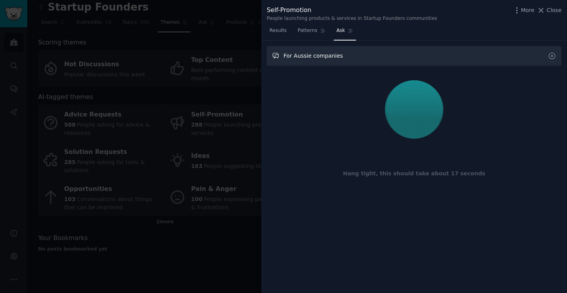
click at [420, 53] on input "For Aussie companies" at bounding box center [414, 56] width 295 height 20
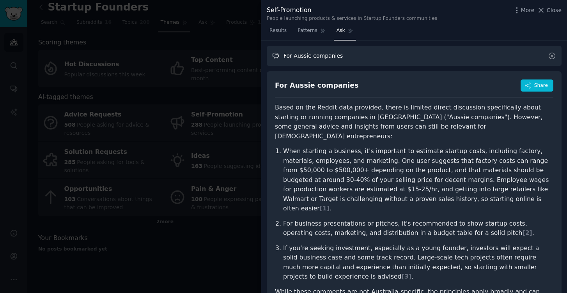
drag, startPoint x: 370, startPoint y: 51, endPoint x: 361, endPoint y: 61, distance: 14.1
click at [361, 61] on input "For Aussie companies" at bounding box center [414, 56] width 295 height 20
paste input "Hey Reddit, I’m Yuliana from Svitla Systems — a global tech company helping bus…"
click at [507, 60] on input "Hey Reddit, I’m Yuliana from Svitla Systems — a global tech company helping bus…" at bounding box center [414, 56] width 295 height 20
type input "Hey Reddit, I’m Yuliana from Svitla Systems — a global tech company helping bus…"
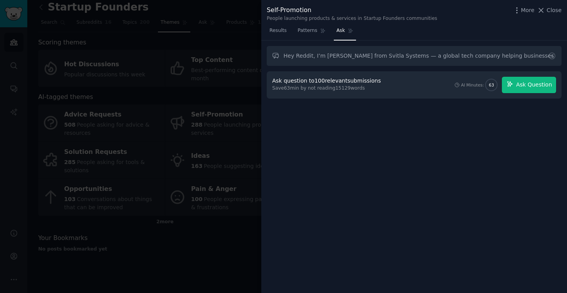
click at [522, 85] on span "Ask Question" at bounding box center [534, 85] width 36 height 8
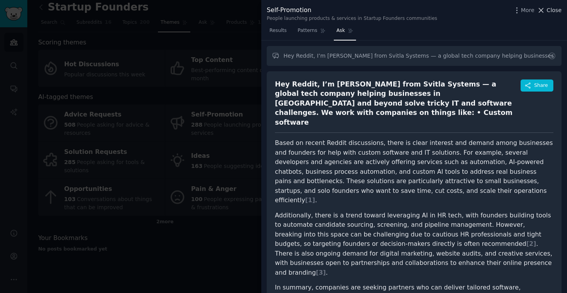
click at [557, 12] on span "Close" at bounding box center [554, 10] width 15 height 8
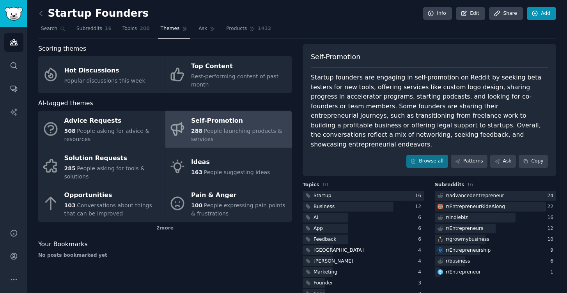
click at [547, 12] on link "Add" at bounding box center [541, 13] width 29 height 13
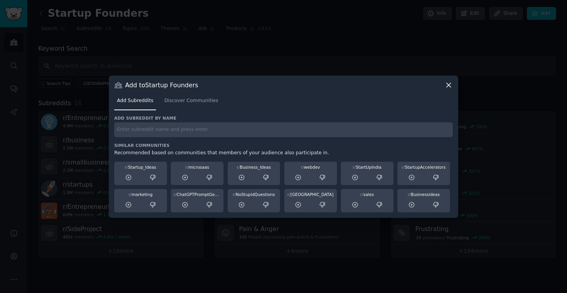
click at [220, 142] on div "Add subreddit by name Similar Communities Recommended based on communities that…" at bounding box center [283, 163] width 338 height 97
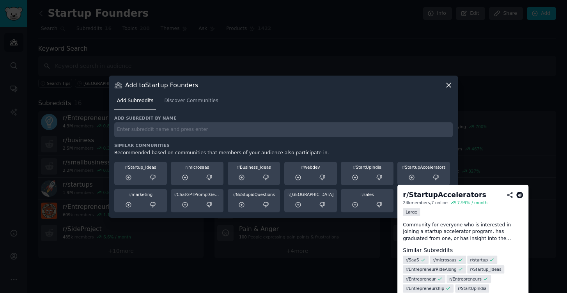
click at [424, 169] on div "r/ StartupAccelerators" at bounding box center [423, 167] width 47 height 5
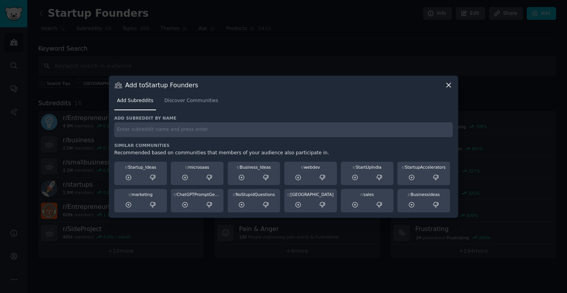
click at [270, 133] on input "text" at bounding box center [283, 129] width 338 height 15
type input "r"
click at [424, 178] on div at bounding box center [423, 178] width 47 height 10
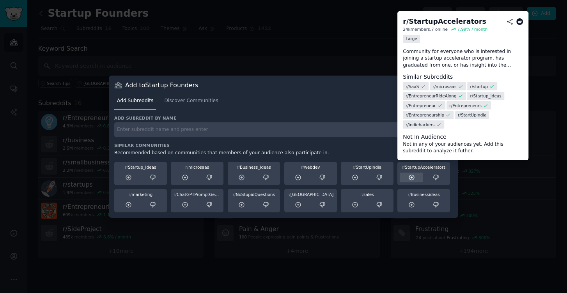
click at [416, 175] on div at bounding box center [411, 178] width 23 height 10
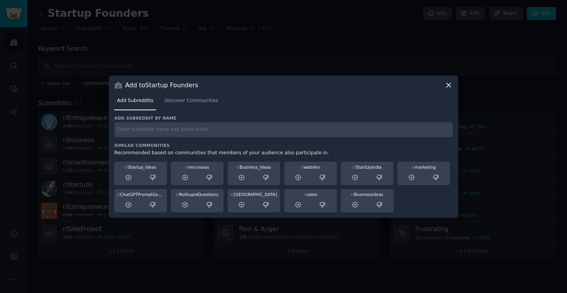
click at [446, 85] on icon at bounding box center [449, 85] width 8 height 8
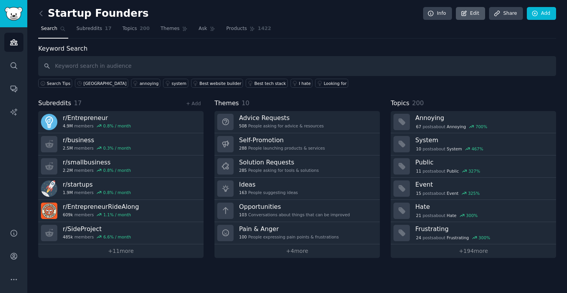
click at [476, 15] on link "Edit" at bounding box center [470, 13] width 29 height 13
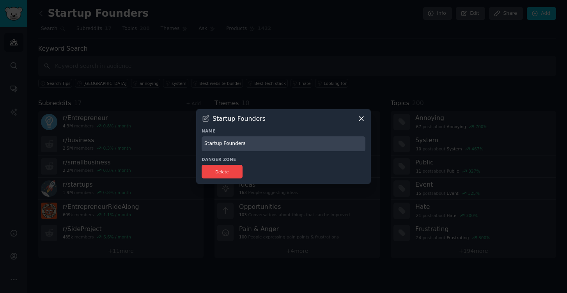
click at [363, 119] on icon at bounding box center [361, 119] width 8 height 8
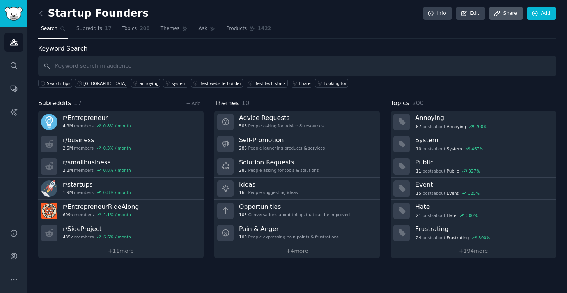
click at [511, 14] on link "Share" at bounding box center [506, 13] width 34 height 13
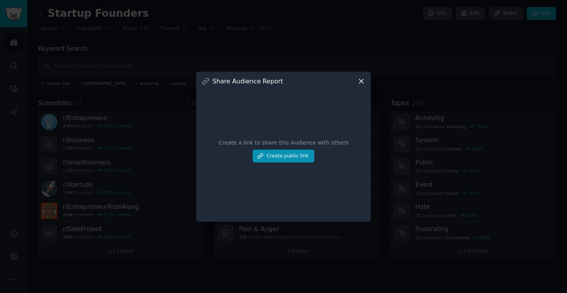
click at [362, 81] on icon at bounding box center [361, 81] width 8 height 8
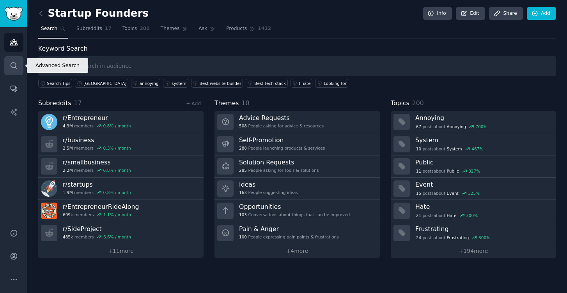
click at [19, 69] on link "Search" at bounding box center [13, 65] width 19 height 19
